Goal: Task Accomplishment & Management: Use online tool/utility

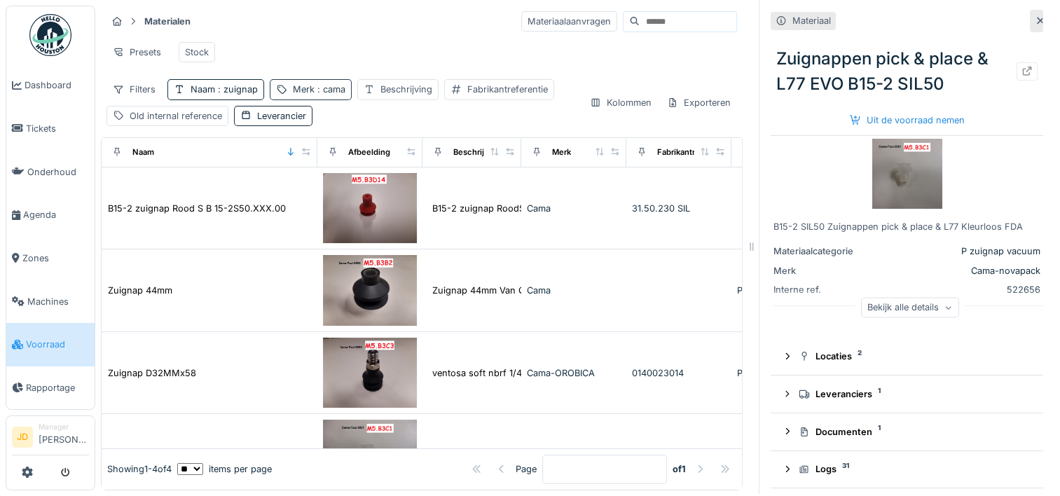
scroll to position [78, 0]
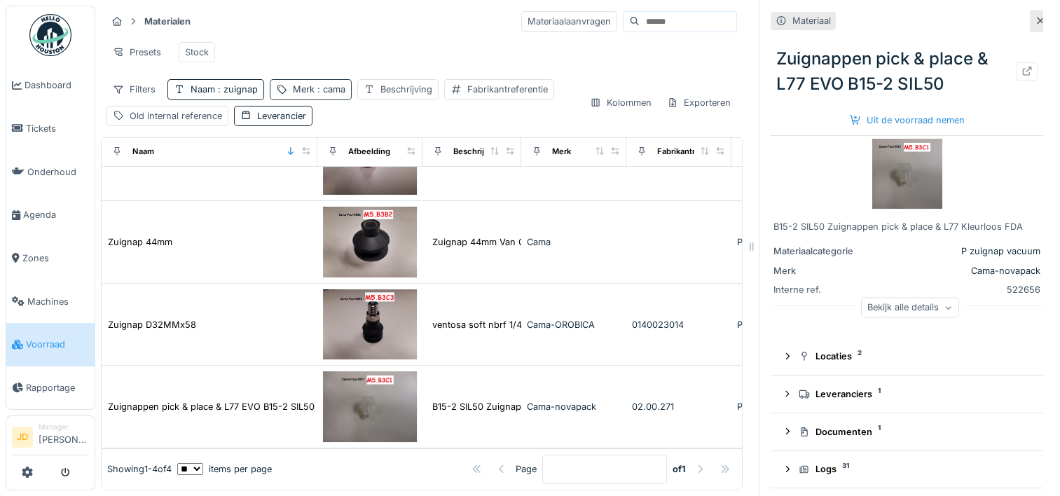
click at [319, 85] on span ": cama" at bounding box center [329, 89] width 31 height 11
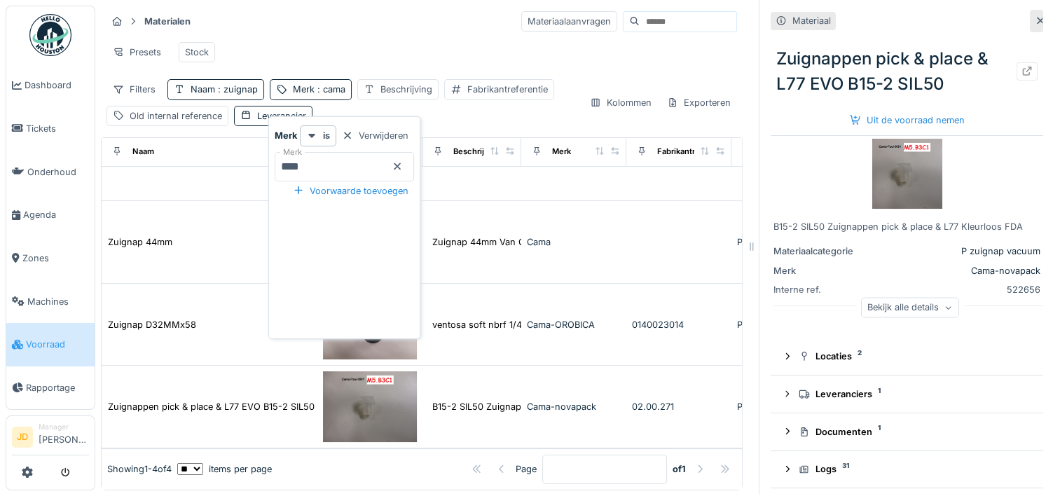
click at [403, 162] on icon at bounding box center [396, 166] width 11 height 9
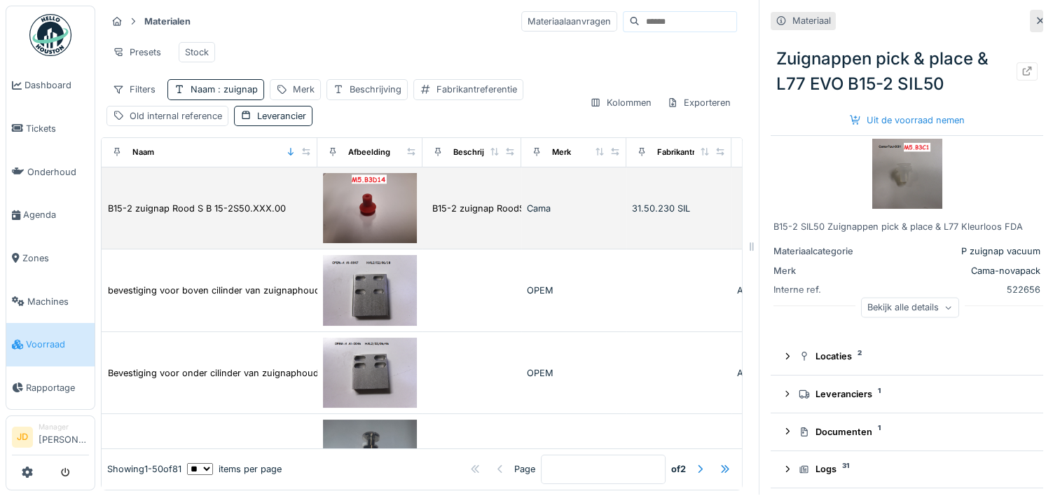
scroll to position [0, 0]
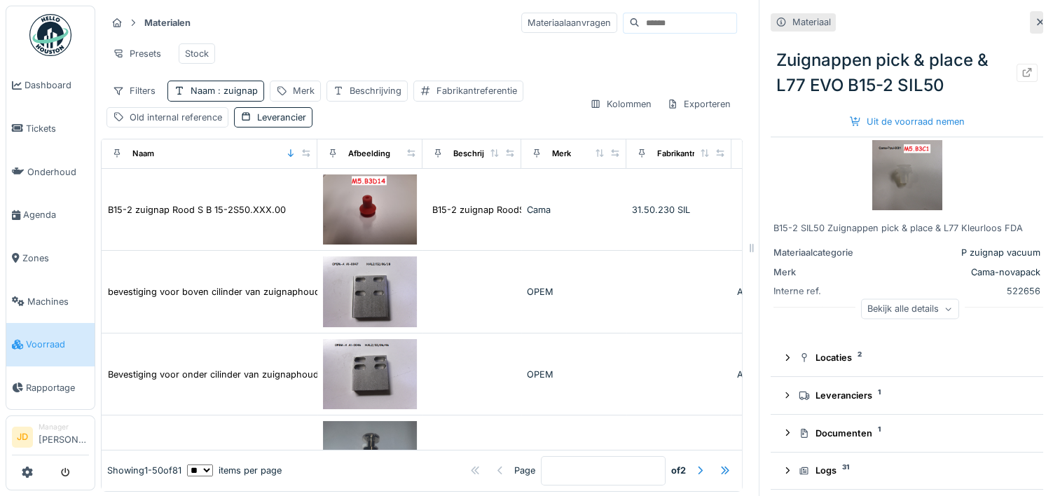
click at [1034, 26] on icon at bounding box center [1039, 22] width 11 height 9
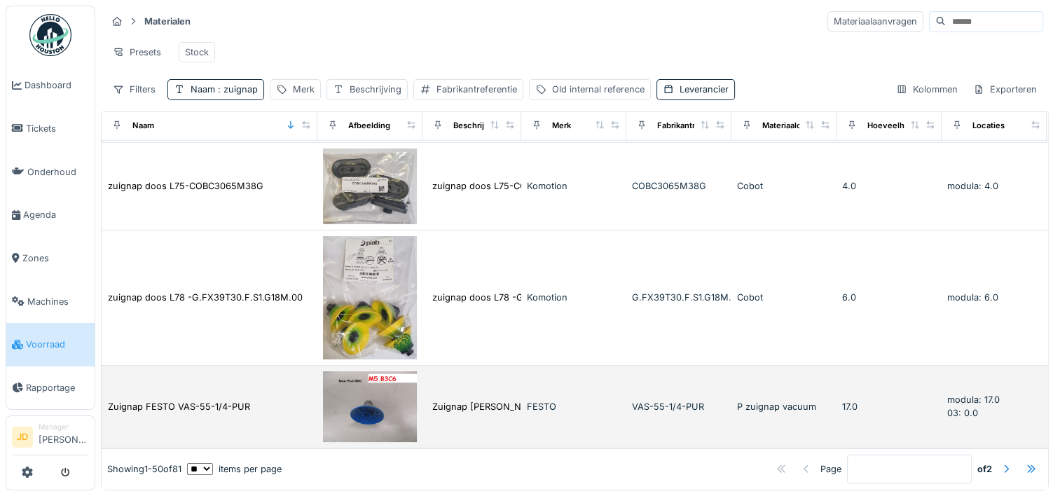
scroll to position [11, 0]
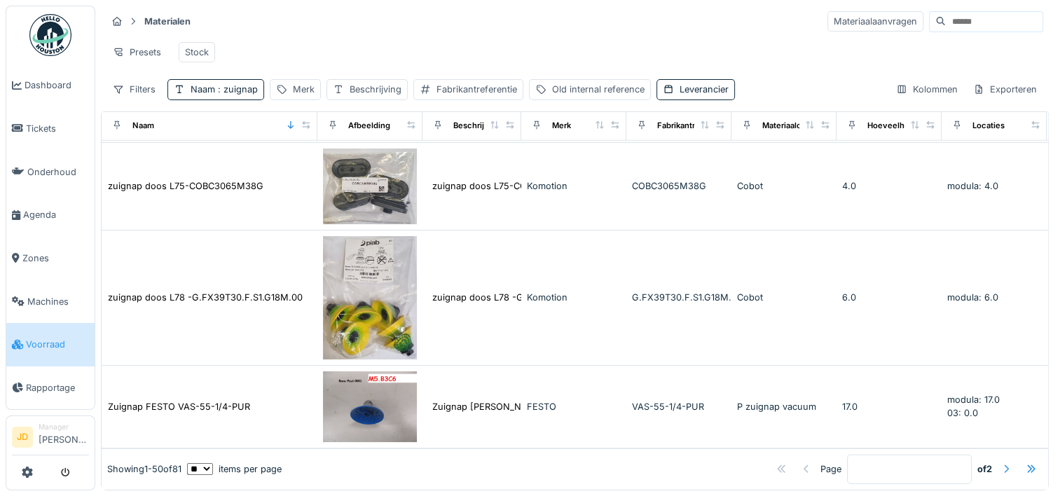
click at [1000, 462] on div at bounding box center [1005, 468] width 11 height 13
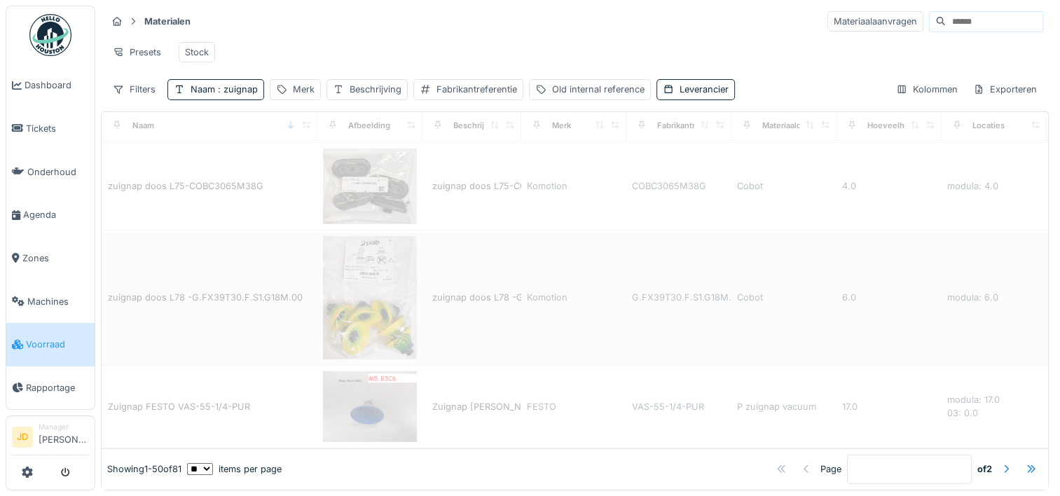
type input "*"
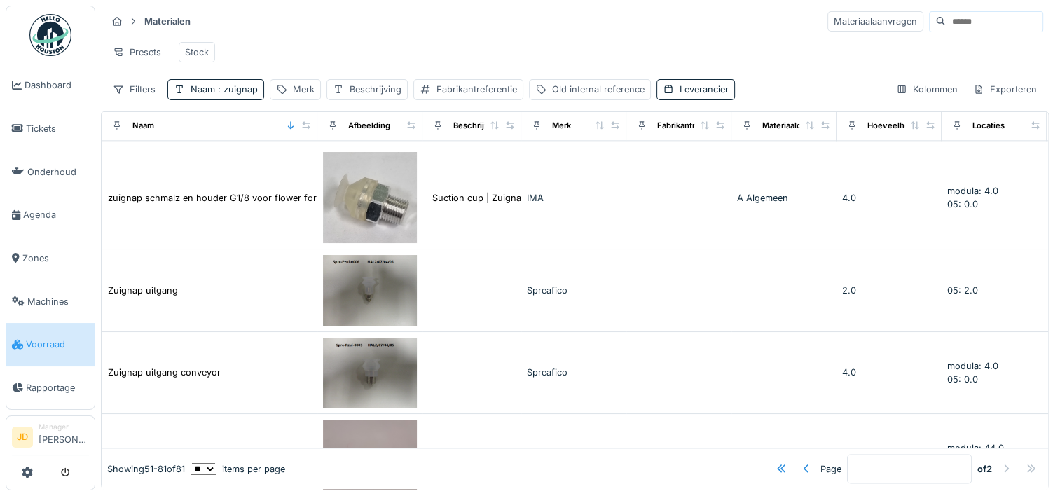
scroll to position [1913, 0]
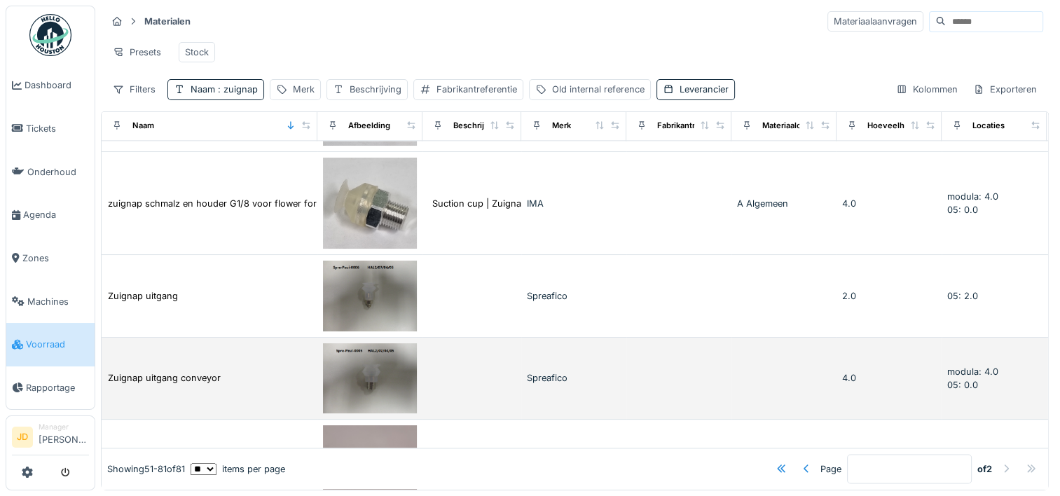
click at [233, 370] on div "Zuignap uitgang conveyor" at bounding box center [209, 377] width 204 height 15
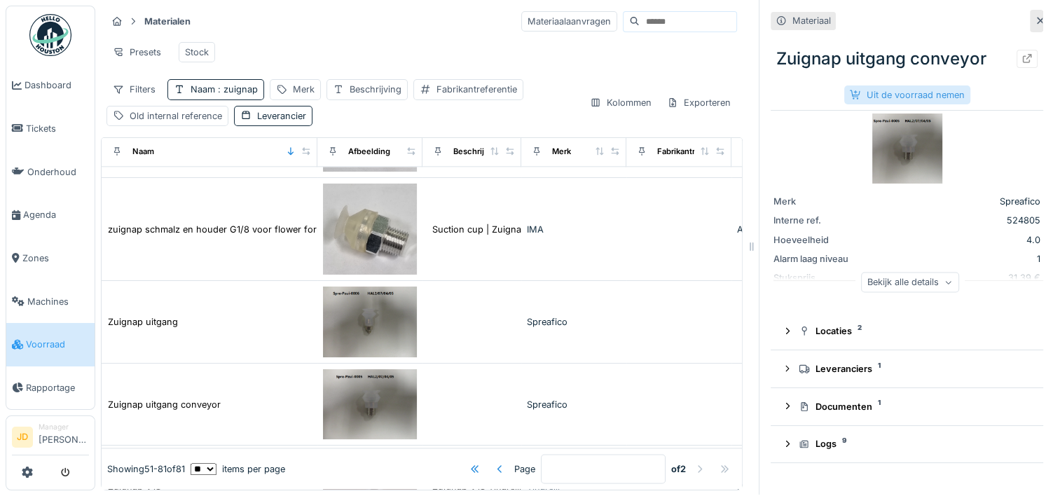
click at [871, 85] on div "Uit de voorraad nemen" at bounding box center [907, 94] width 126 height 19
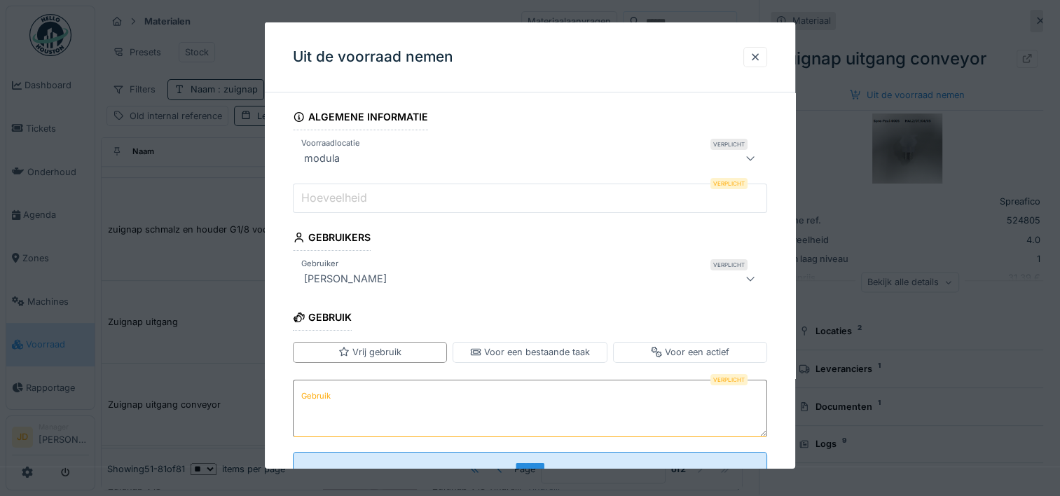
click at [428, 201] on input "Hoeveelheid" at bounding box center [530, 197] width 474 height 29
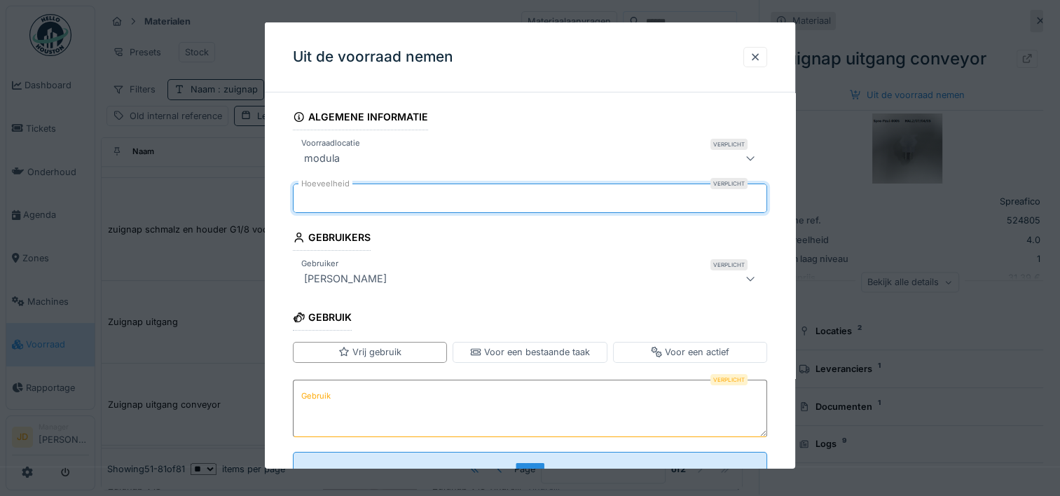
type input "*"
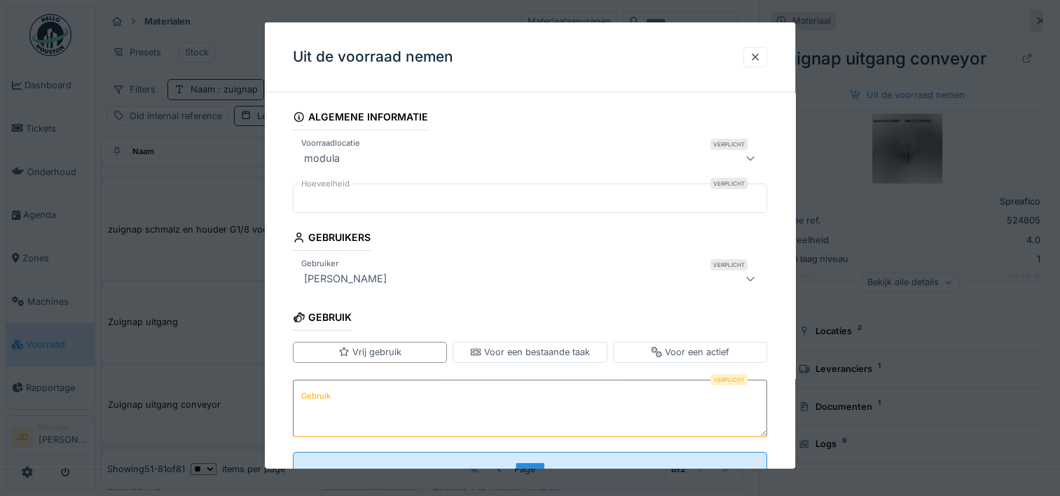
click at [384, 392] on textarea "Gebruik" at bounding box center [530, 407] width 474 height 57
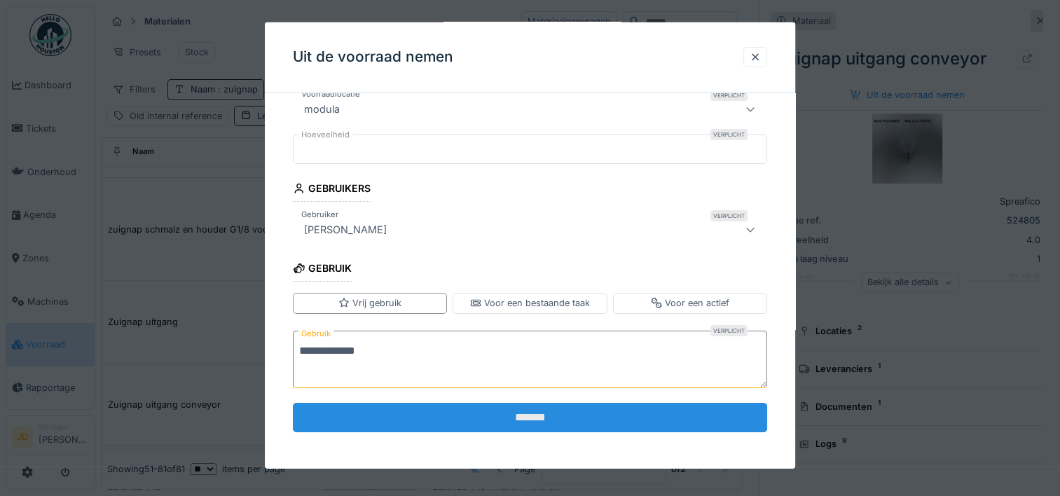
type textarea "**********"
click at [364, 412] on input "*******" at bounding box center [530, 417] width 474 height 29
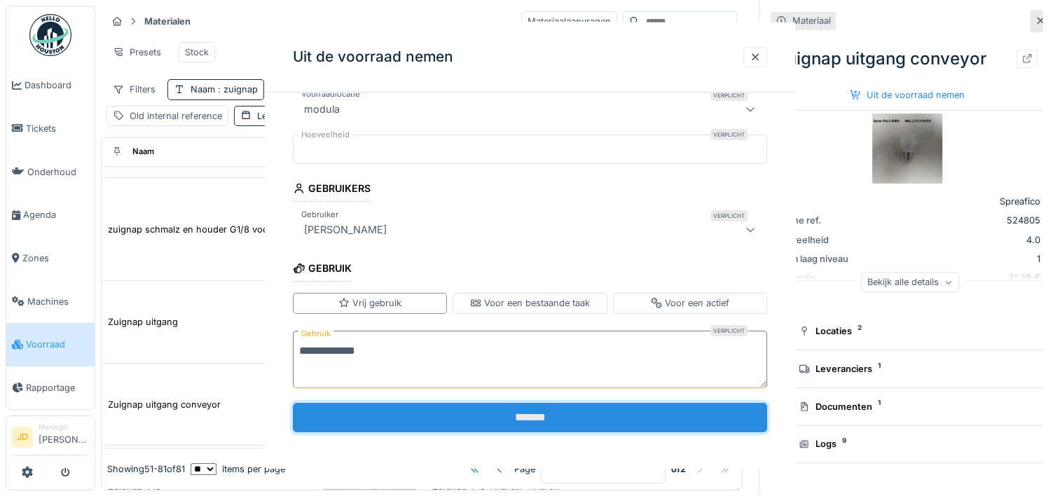
scroll to position [0, 0]
